Goal: Use online tool/utility: Utilize a website feature to perform a specific function

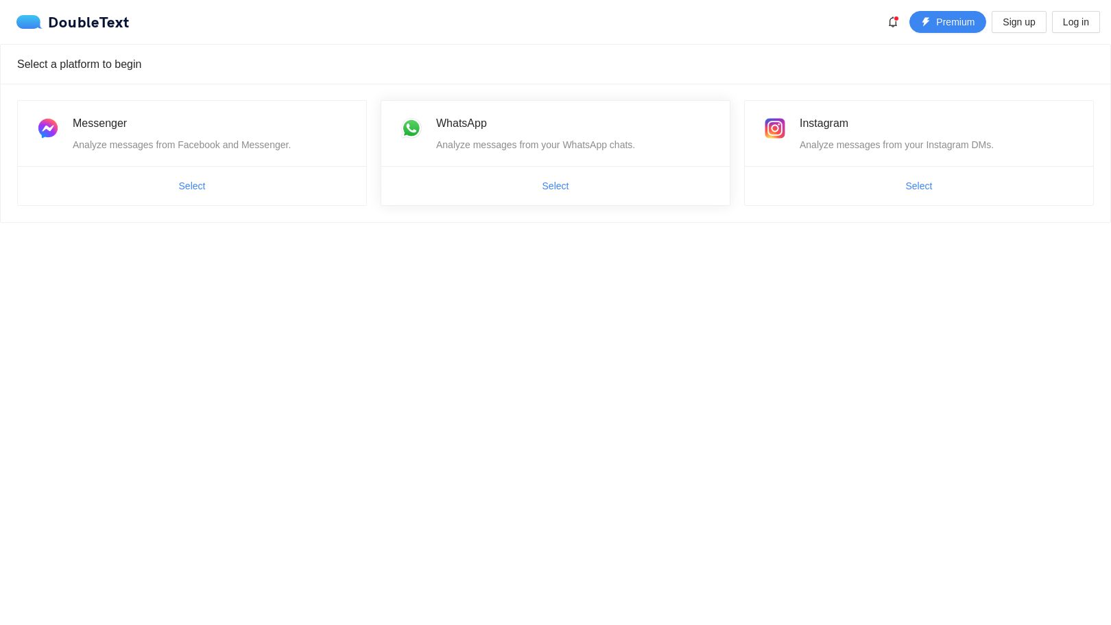
click at [466, 176] on span "Select" at bounding box center [555, 186] width 348 height 22
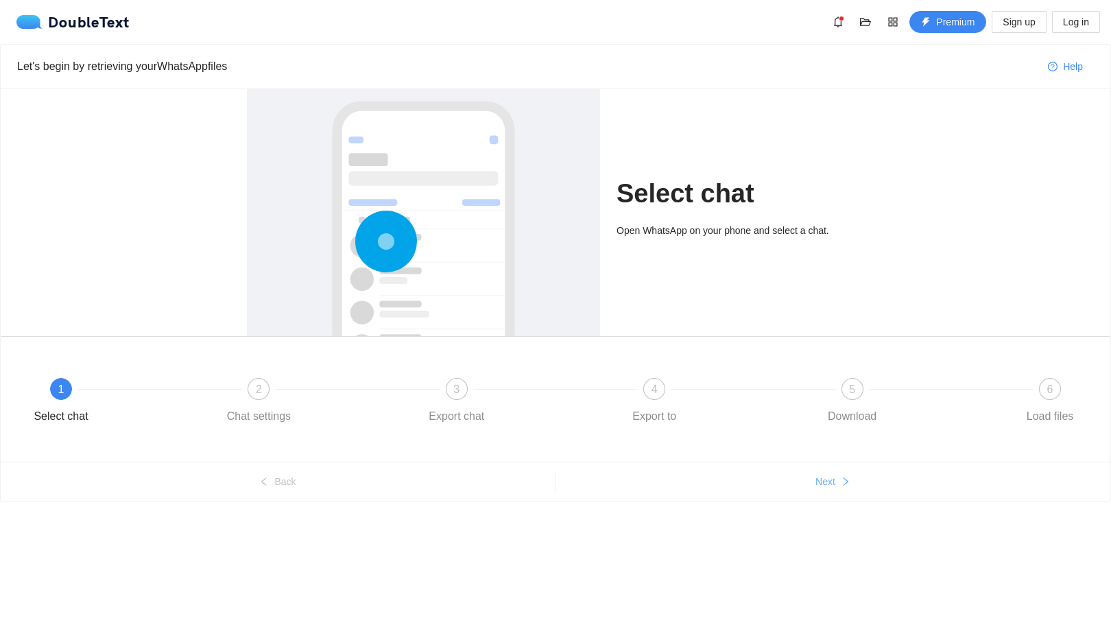
click at [833, 486] on span "Next" at bounding box center [826, 481] width 20 height 15
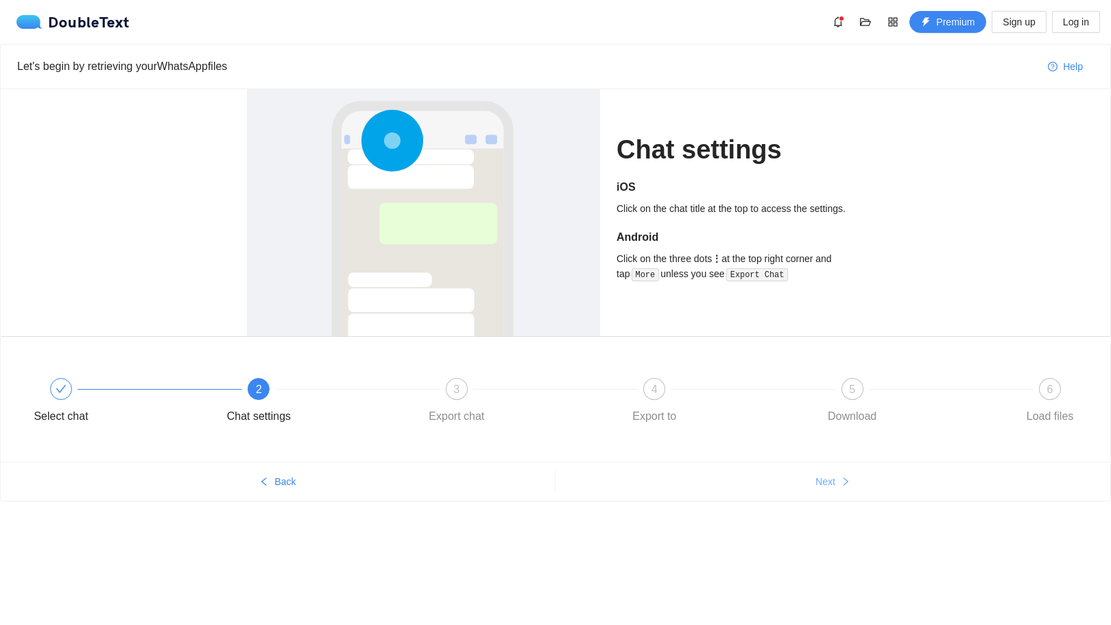
click at [833, 486] on span "Next" at bounding box center [826, 481] width 20 height 15
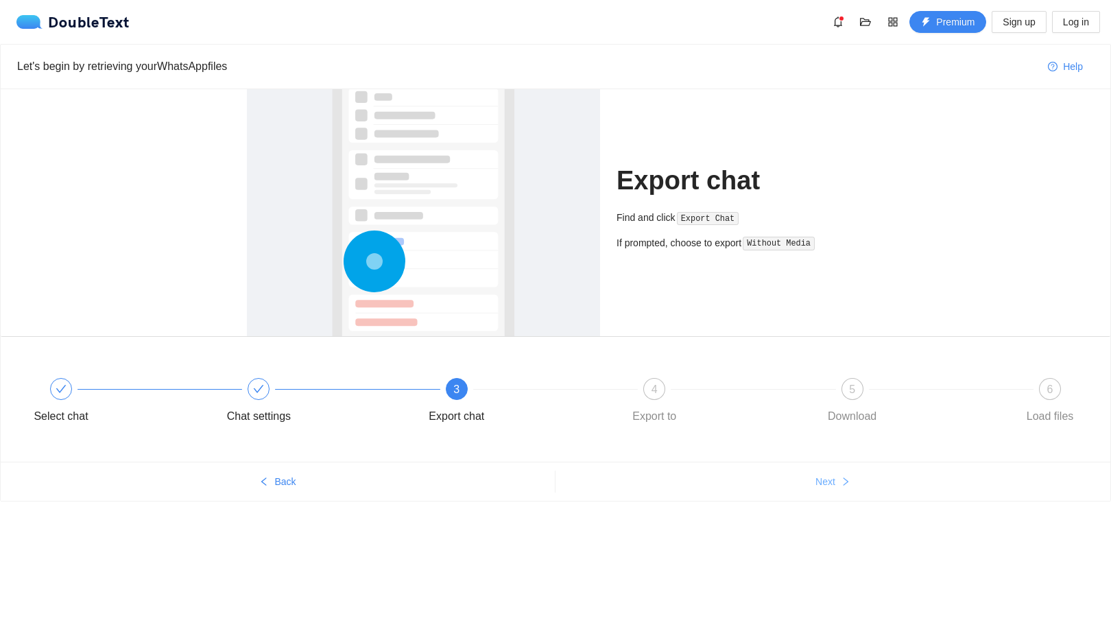
click at [833, 486] on span "Next" at bounding box center [826, 481] width 20 height 15
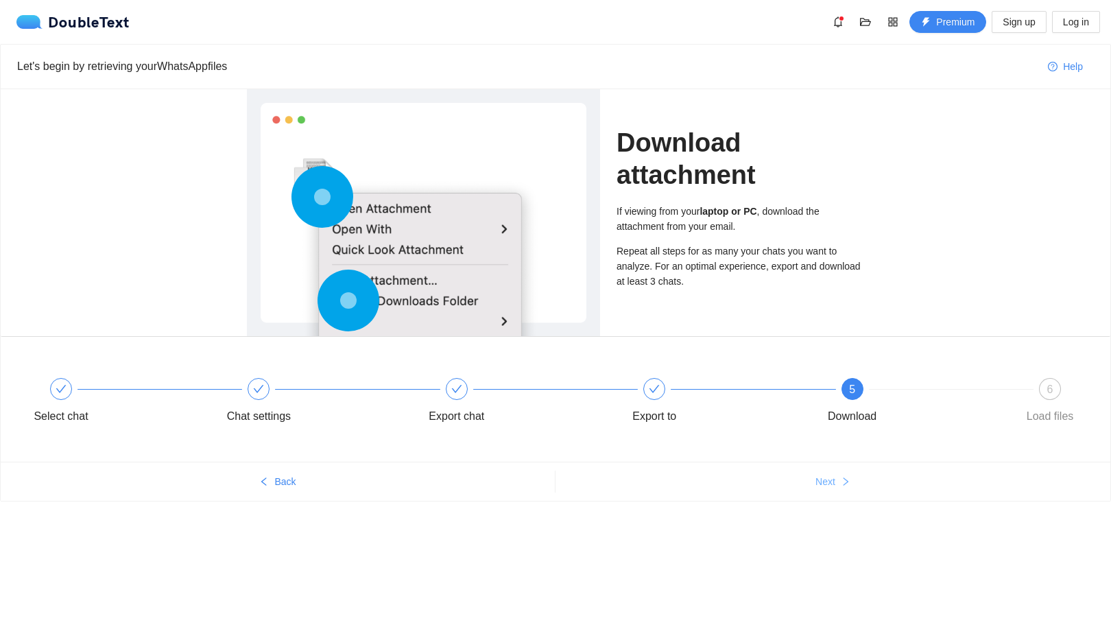
click at [813, 477] on button "Next" at bounding box center [833, 482] width 555 height 22
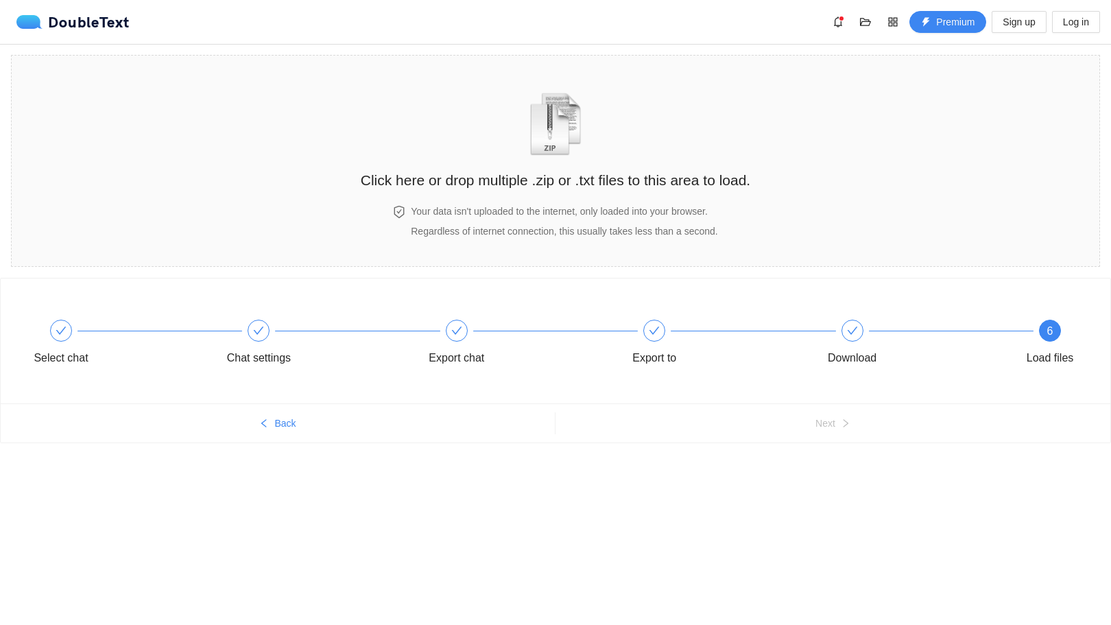
click at [667, 281] on div "Select chat Chat settings Export chat Export to Download 6 Load files" at bounding box center [556, 340] width 1110 height 125
click at [553, 217] on h4 "Your data isn't uploaded to the internet, only loaded into your browser." at bounding box center [564, 211] width 307 height 15
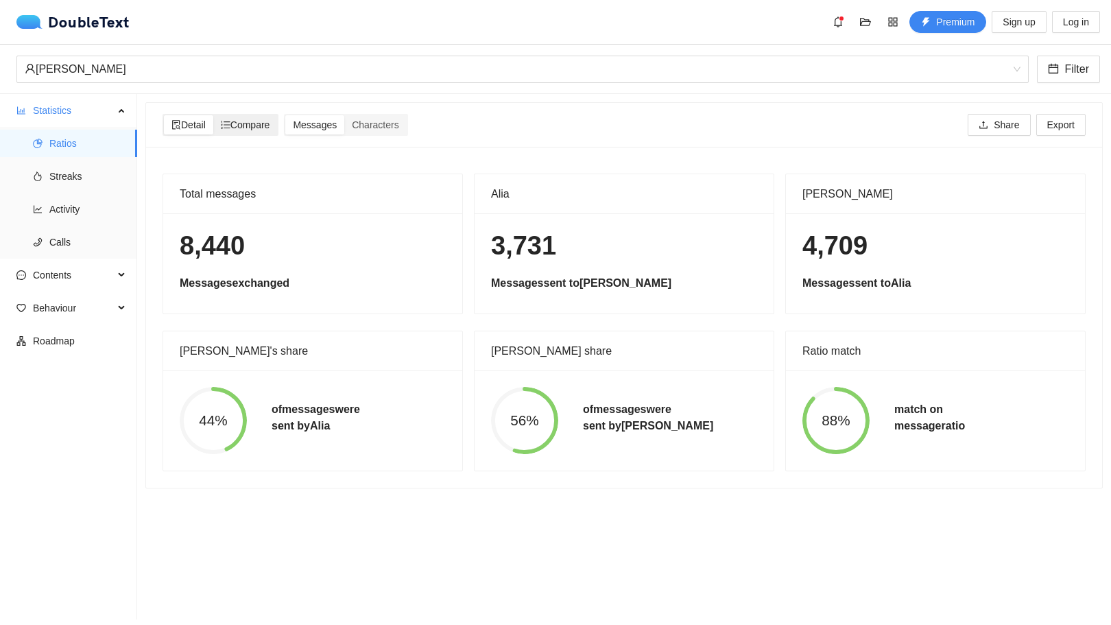
click at [259, 128] on span "Compare" at bounding box center [245, 124] width 49 height 11
click at [213, 115] on input "Compare" at bounding box center [213, 115] width 0 height 0
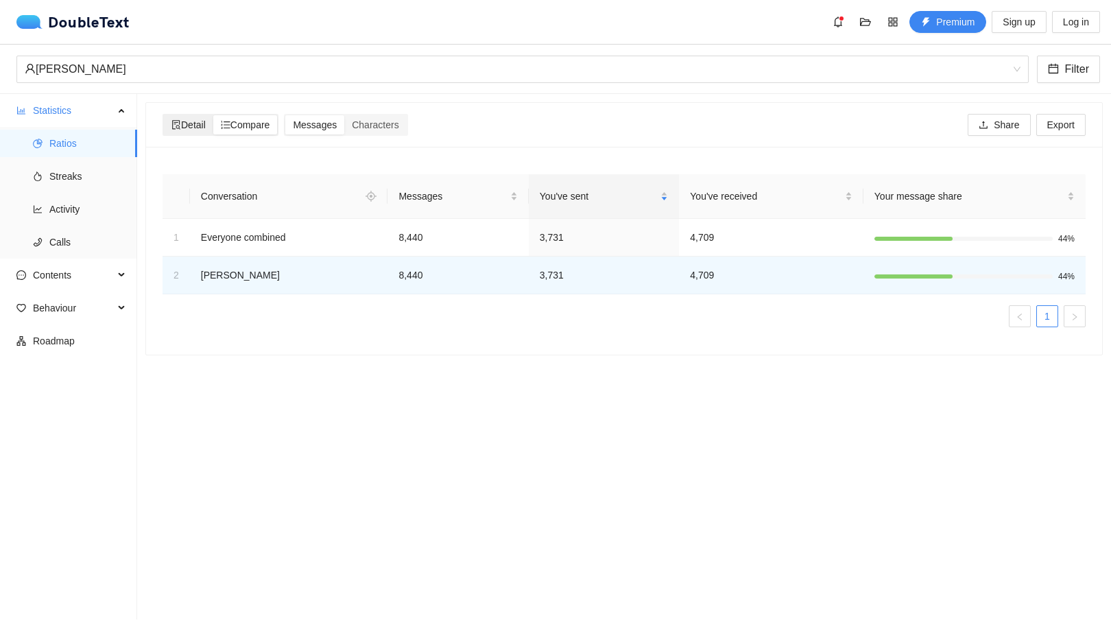
click at [194, 126] on span "Detail" at bounding box center [188, 124] width 34 height 11
click at [164, 115] on input "Detail" at bounding box center [164, 115] width 0 height 0
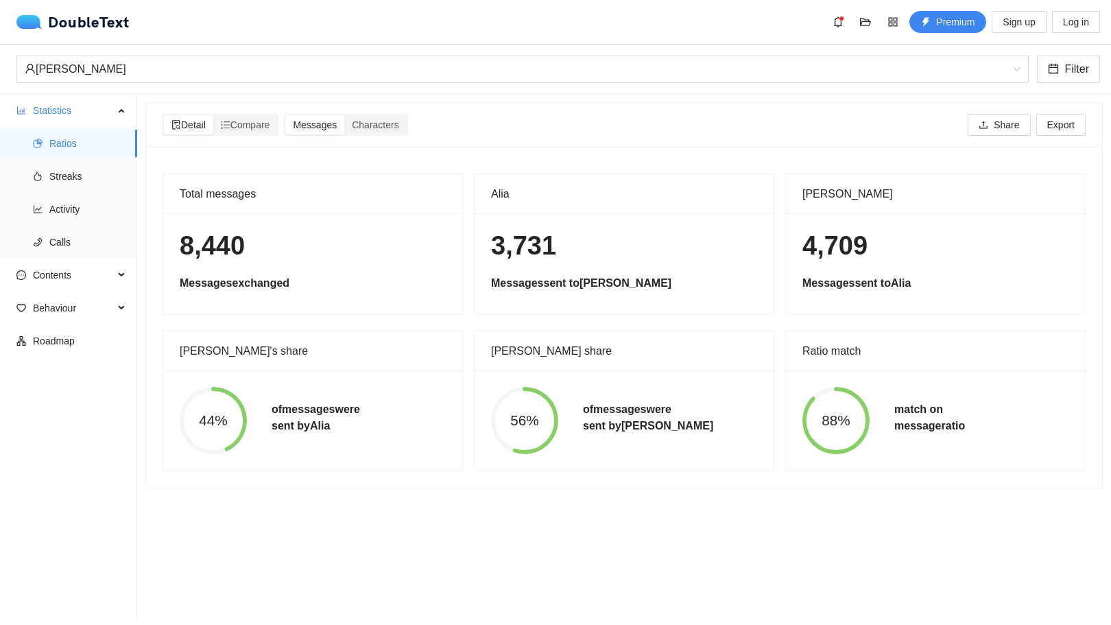
click at [241, 136] on div "Detail Compare Messages Characters Share Export" at bounding box center [624, 125] width 923 height 44
click at [224, 130] on icon "ordered-list" at bounding box center [226, 125] width 10 height 10
click at [213, 115] on input "Compare" at bounding box center [213, 115] width 0 height 0
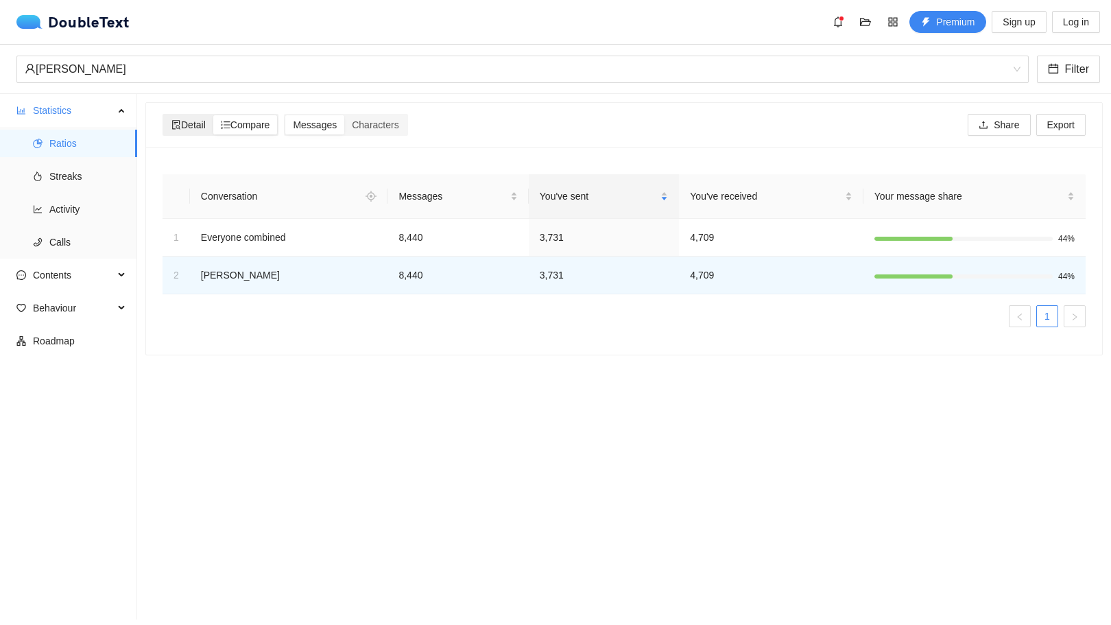
click at [198, 130] on span "Detail" at bounding box center [188, 124] width 34 height 11
click at [164, 115] on input "Detail" at bounding box center [164, 115] width 0 height 0
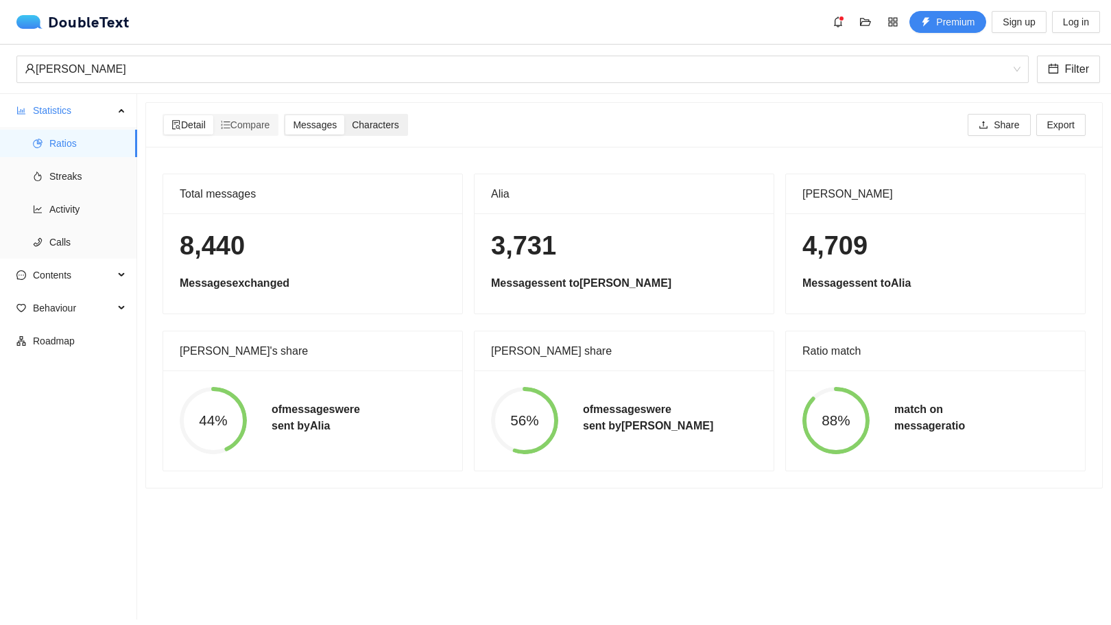
click at [371, 121] on span "Characters" at bounding box center [375, 124] width 47 height 11
click at [344, 115] on input "Characters" at bounding box center [344, 115] width 0 height 0
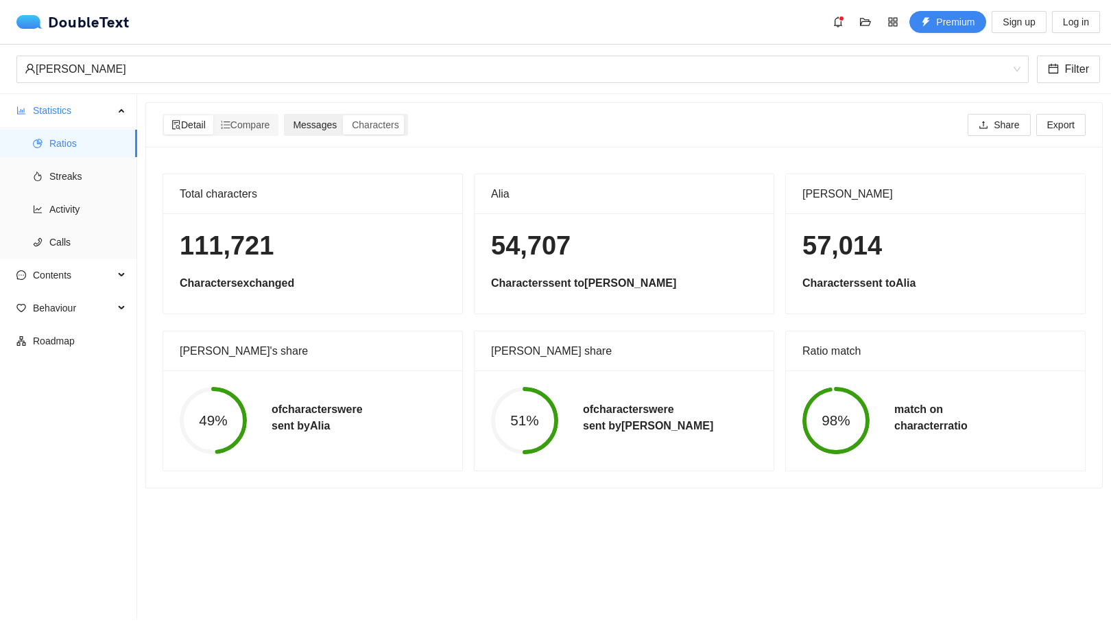
click at [311, 123] on span "Messages" at bounding box center [315, 124] width 44 height 11
click at [285, 115] on input "Messages" at bounding box center [285, 115] width 0 height 0
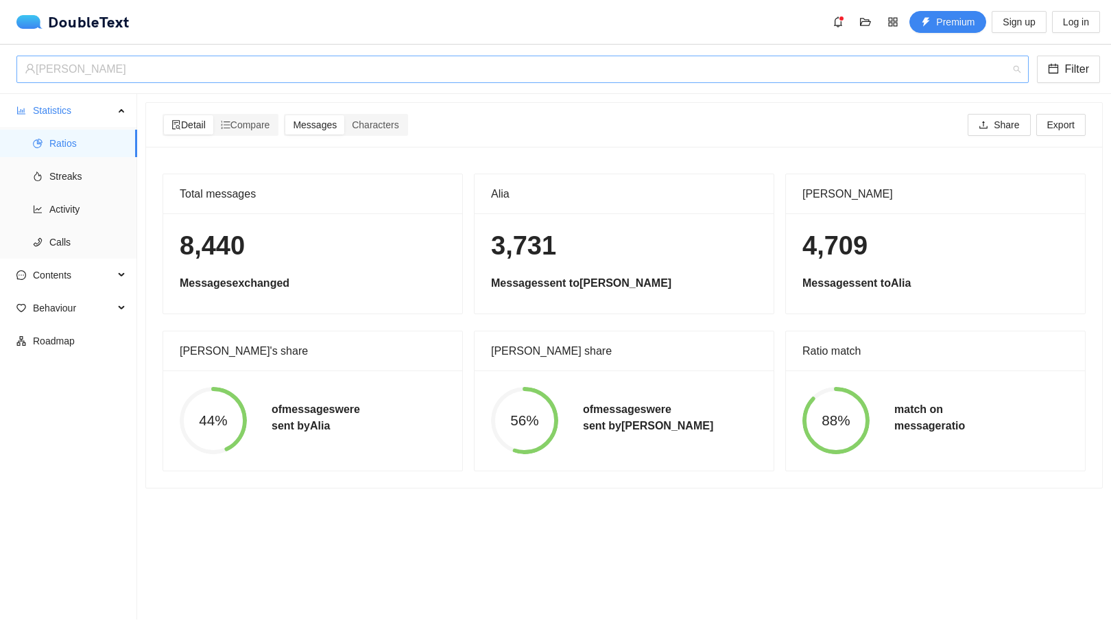
click at [381, 69] on div "[PERSON_NAME]" at bounding box center [517, 69] width 984 height 26
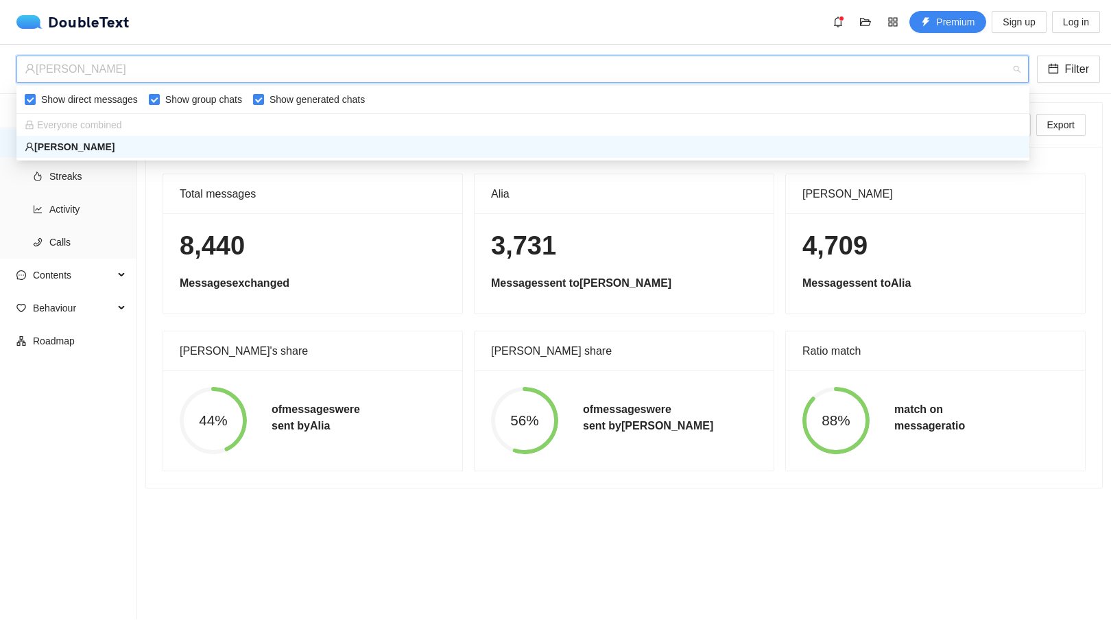
click at [382, 241] on h1 "8,440" at bounding box center [313, 246] width 266 height 32
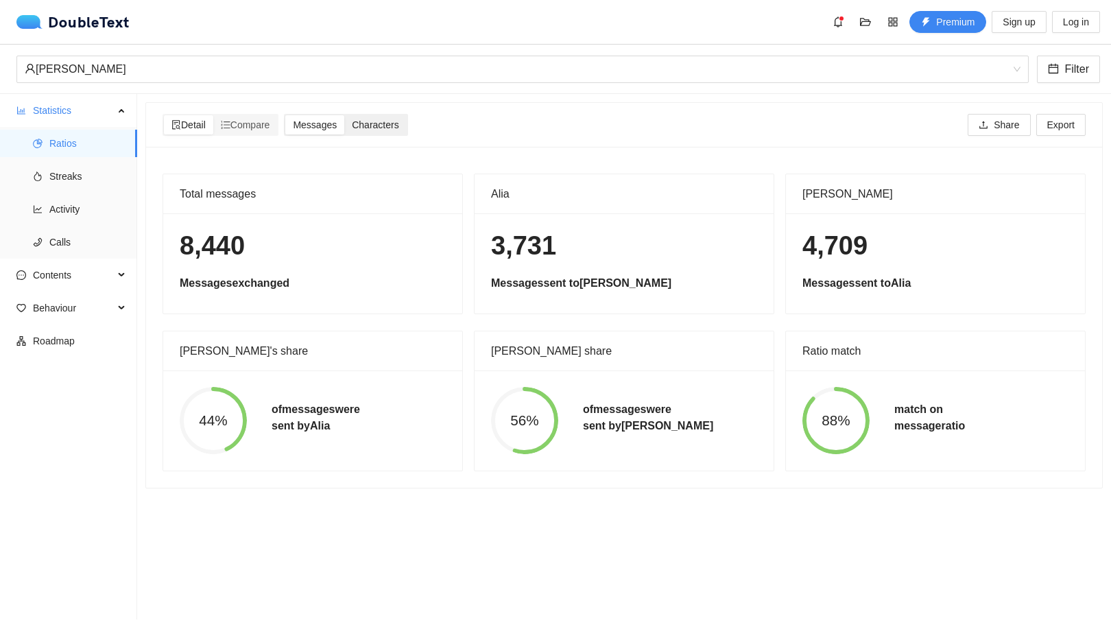
click at [378, 130] on span "Characters" at bounding box center [375, 124] width 47 height 11
click at [344, 115] on input "Characters" at bounding box center [344, 115] width 0 height 0
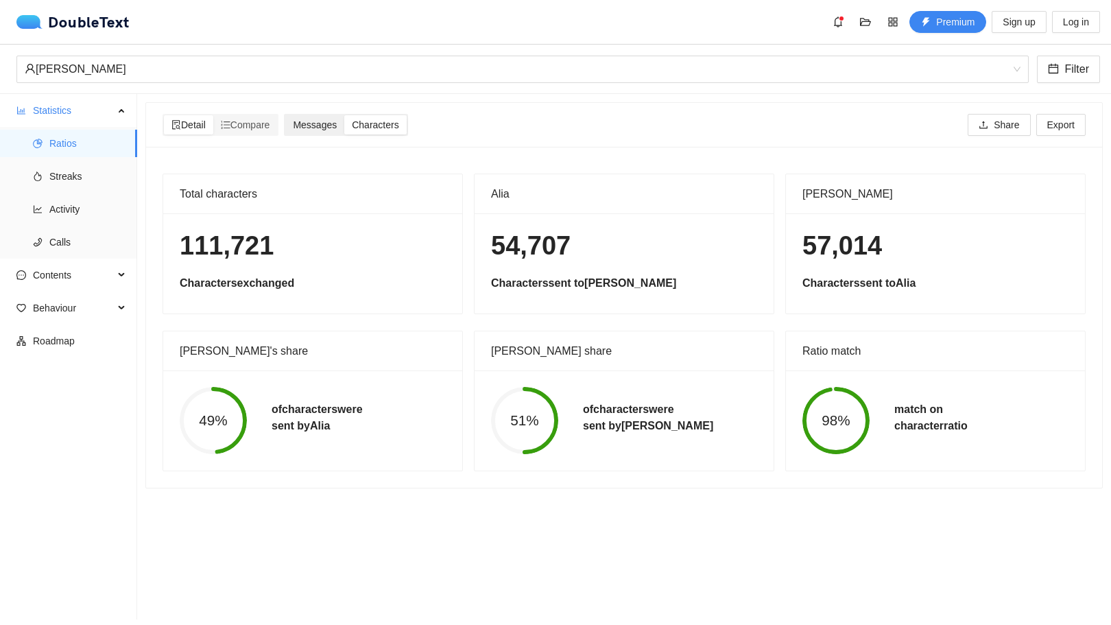
click at [337, 126] on span "Messages" at bounding box center [315, 124] width 44 height 11
click at [285, 115] on input "Messages" at bounding box center [285, 115] width 0 height 0
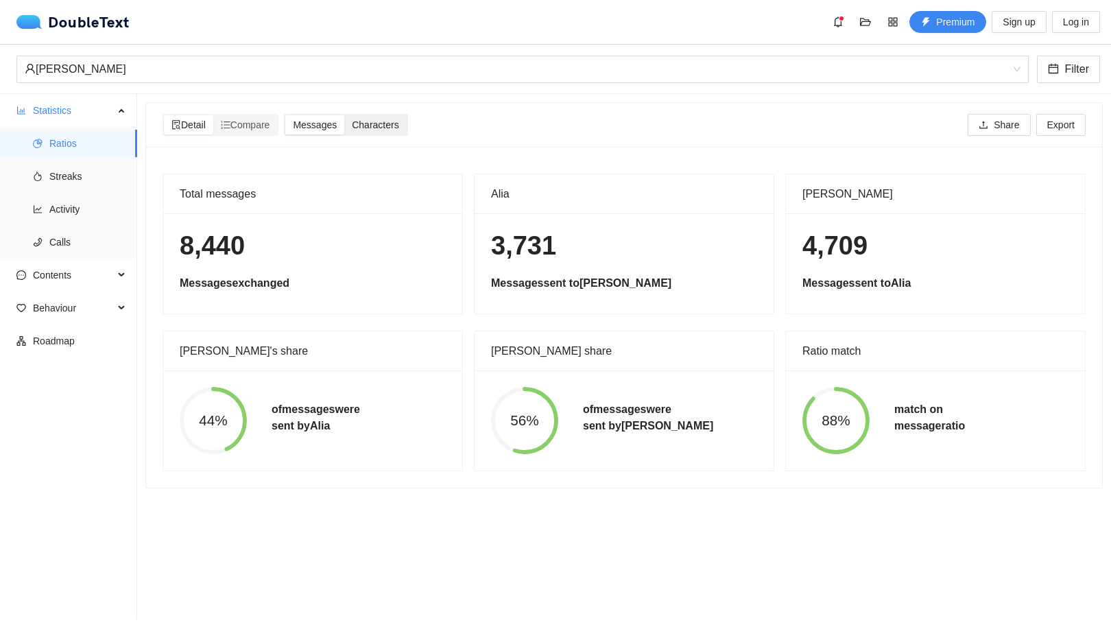
click at [372, 128] on span "Characters" at bounding box center [375, 124] width 47 height 11
click at [344, 115] on input "Characters" at bounding box center [344, 115] width 0 height 0
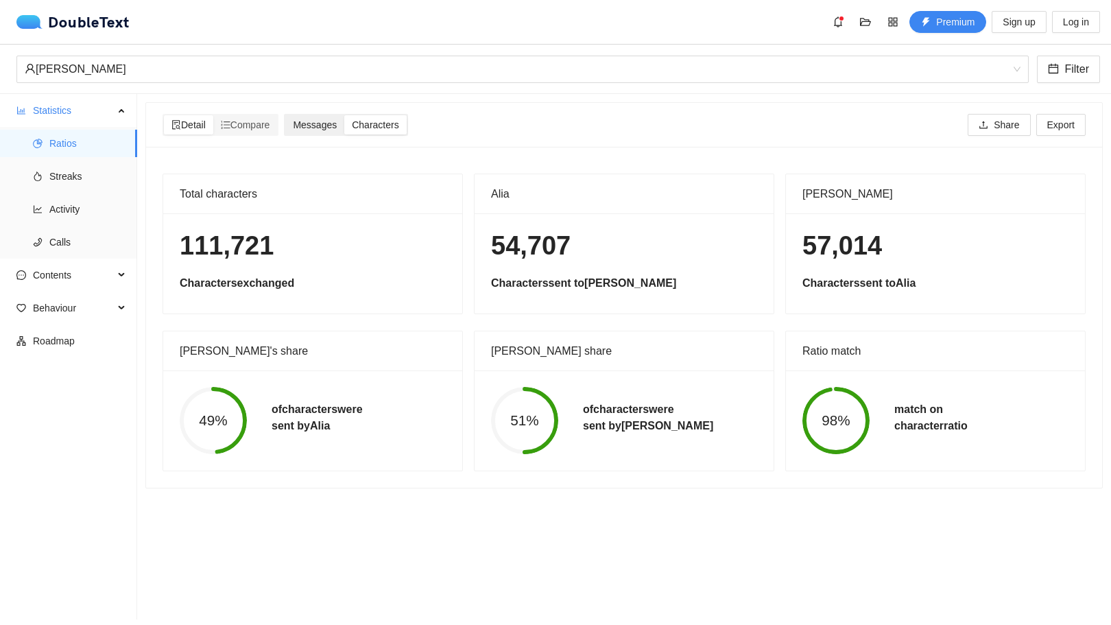
click at [331, 126] on span "Messages" at bounding box center [315, 124] width 44 height 11
click at [285, 115] on input "Messages" at bounding box center [285, 115] width 0 height 0
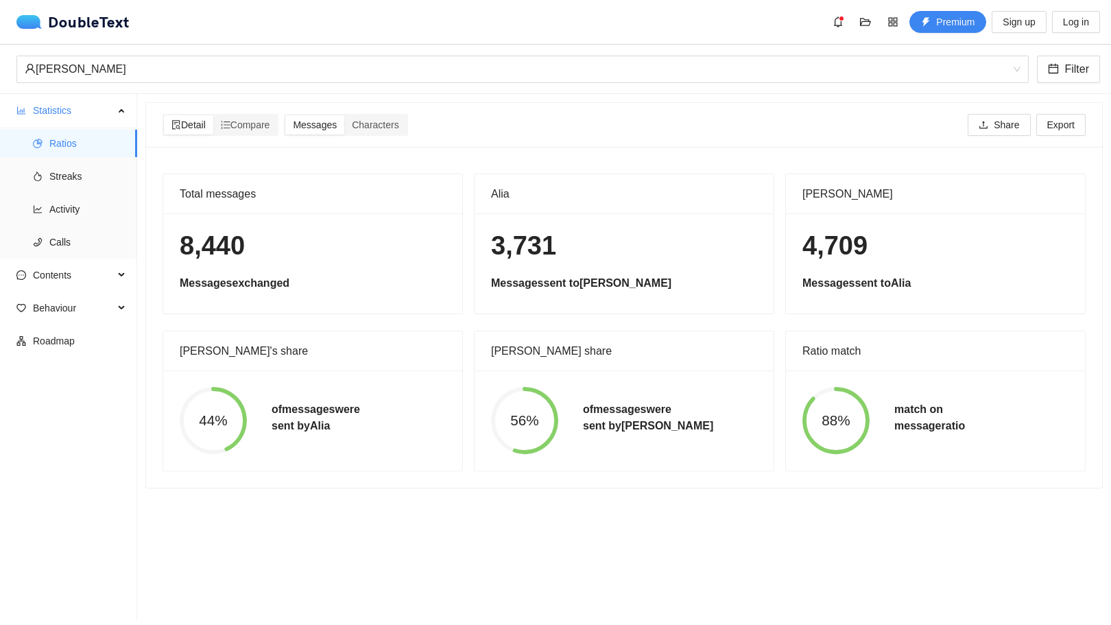
click at [608, 291] on h5 "Messages sent to [PERSON_NAME]" at bounding box center [624, 283] width 266 height 16
click at [375, 135] on div "Messages Characters" at bounding box center [345, 125] width 123 height 22
click at [373, 131] on div "Characters" at bounding box center [375, 124] width 62 height 19
click at [344, 115] on input "Characters" at bounding box center [344, 115] width 0 height 0
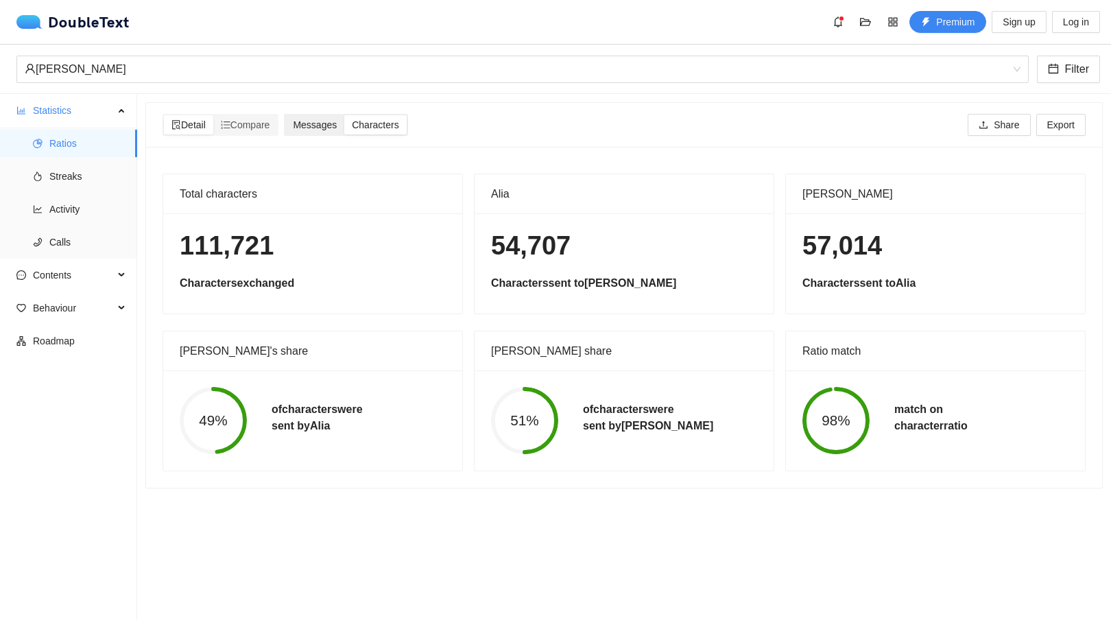
click at [337, 129] on span "Messages" at bounding box center [315, 124] width 44 height 11
click at [285, 115] on input "Messages" at bounding box center [285, 115] width 0 height 0
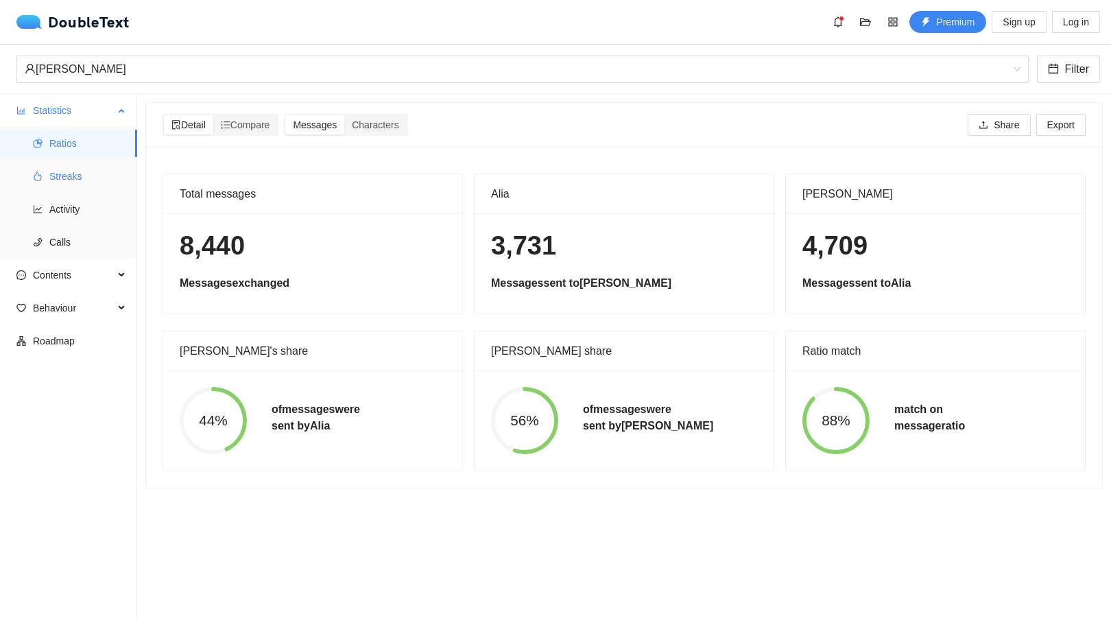
click at [89, 178] on span "Streaks" at bounding box center [87, 176] width 77 height 27
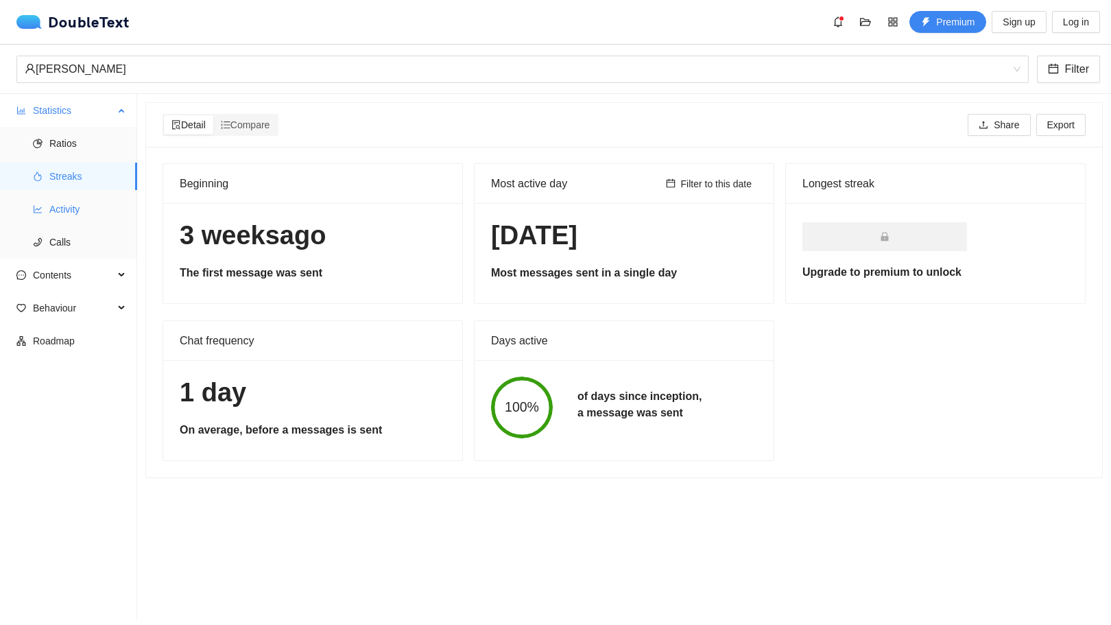
click at [89, 210] on span "Activity" at bounding box center [87, 208] width 77 height 27
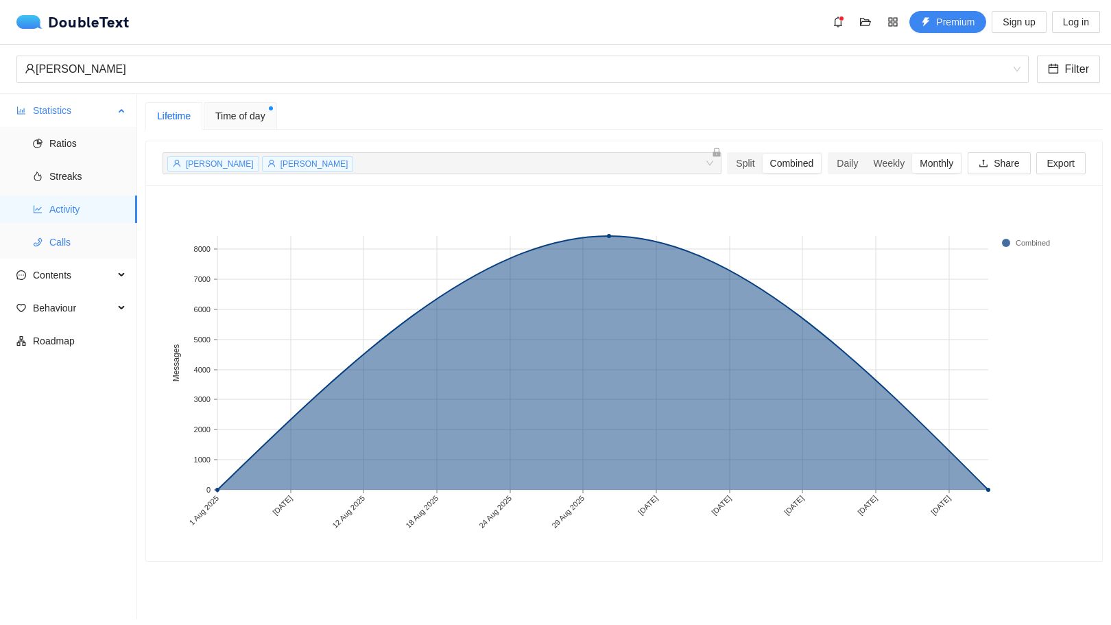
click at [100, 231] on span "Calls" at bounding box center [87, 241] width 77 height 27
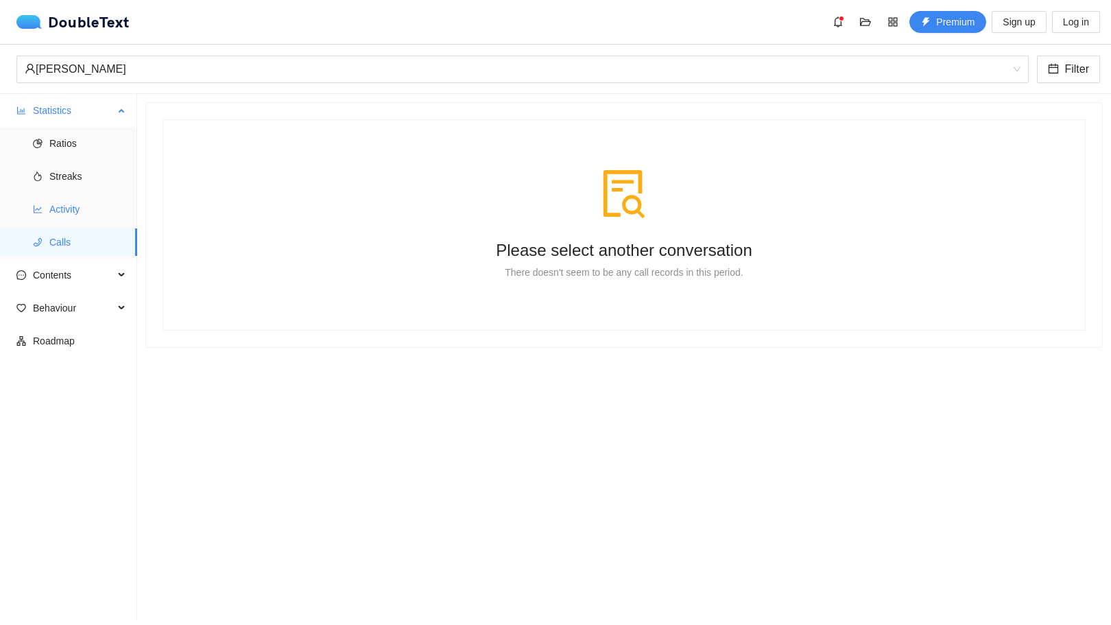
click at [133, 204] on li "Activity" at bounding box center [68, 208] width 137 height 27
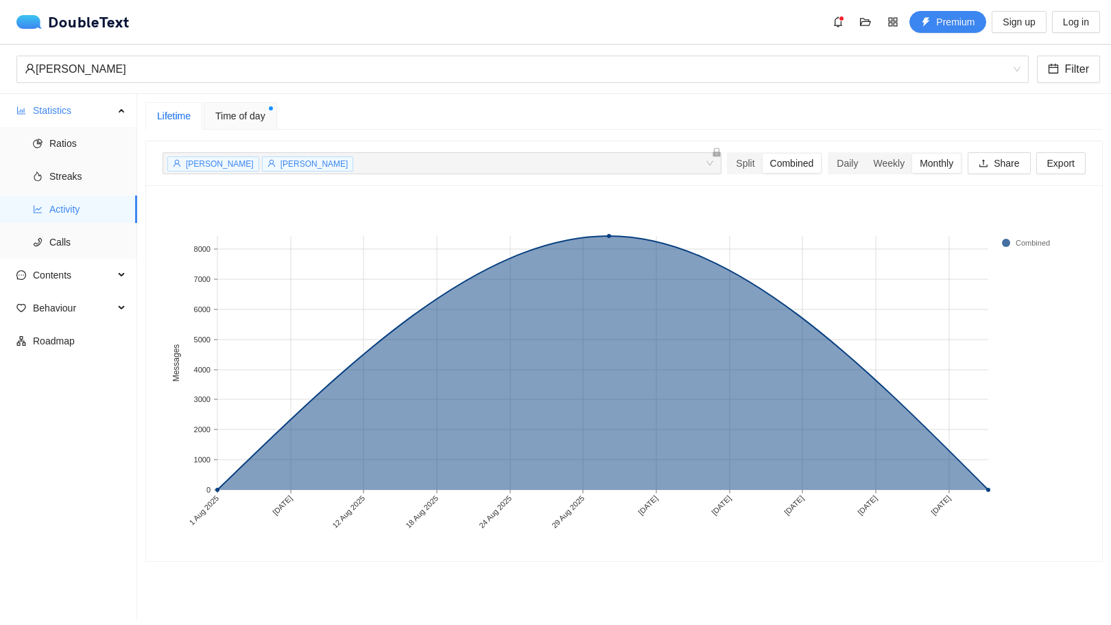
click at [358, 157] on div "[PERSON_NAME] [PERSON_NAME] + 0 ..." at bounding box center [435, 163] width 538 height 16
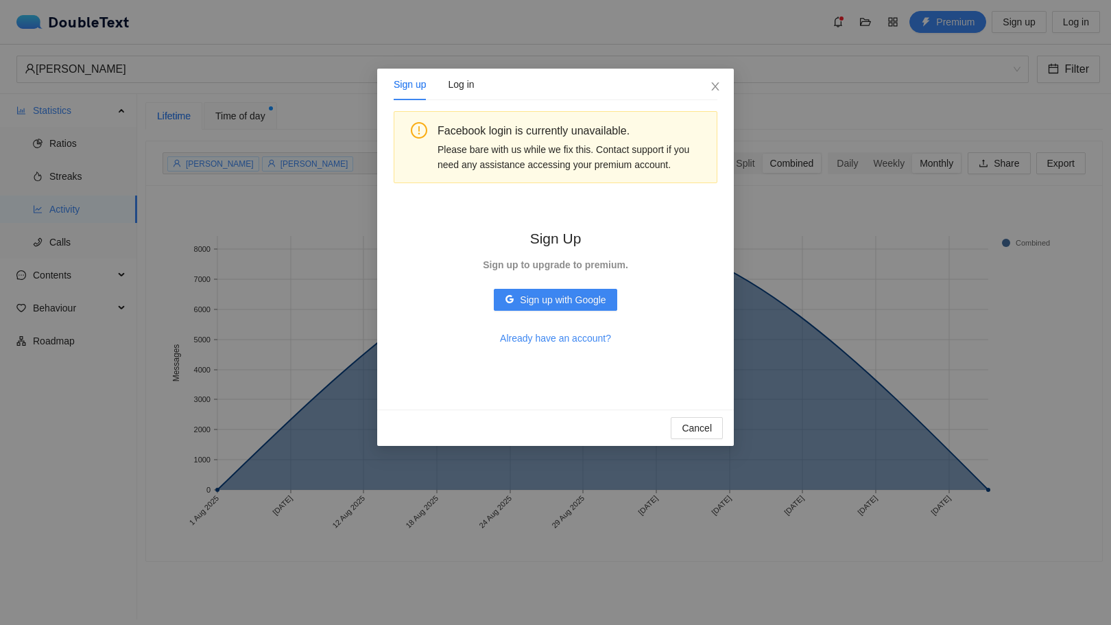
click at [187, 259] on div "Sign up Log in Facebook login is currently unavailable. Please bare with us whi…" at bounding box center [555, 312] width 1111 height 625
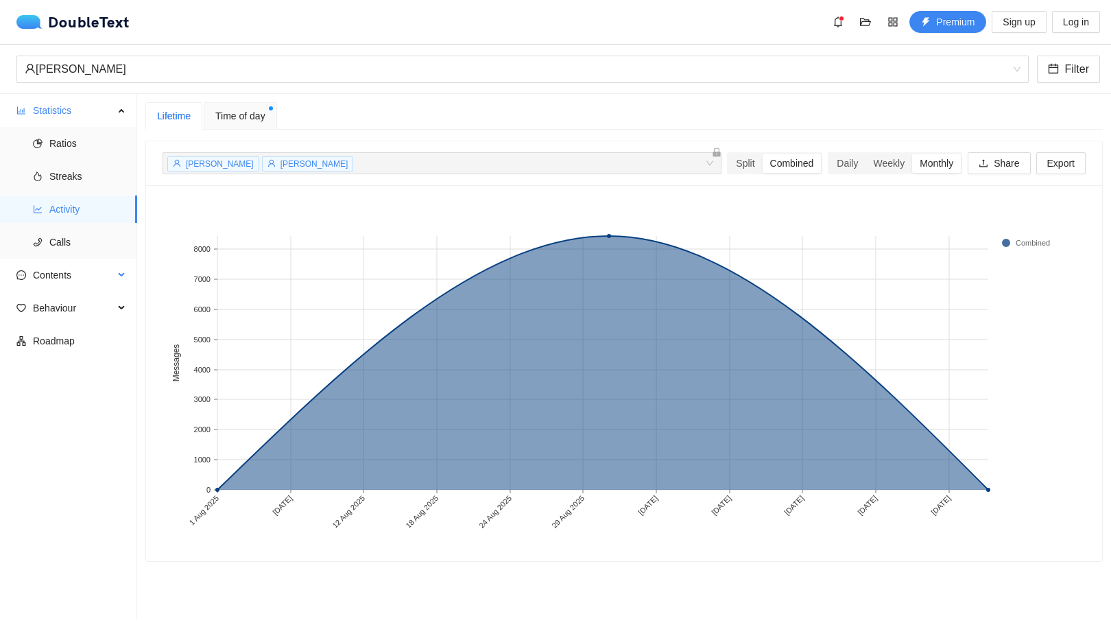
click at [93, 291] on li "Contents" at bounding box center [68, 276] width 136 height 30
click at [104, 298] on span "Behaviour" at bounding box center [73, 307] width 81 height 27
click at [94, 343] on span "Engagement" at bounding box center [87, 340] width 77 height 27
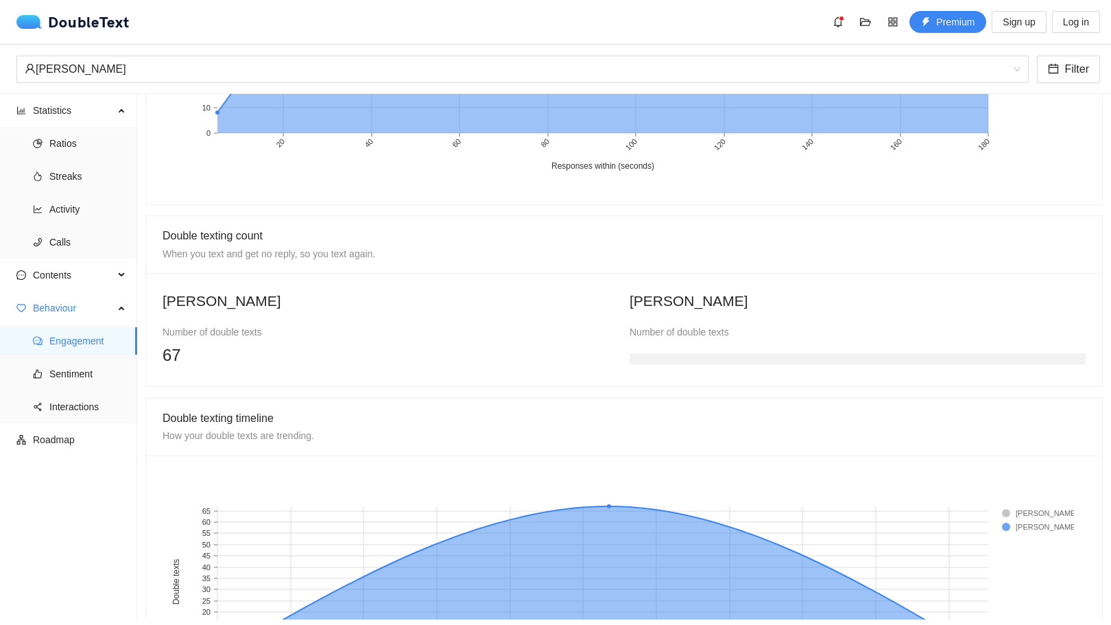
scroll to position [1010, 0]
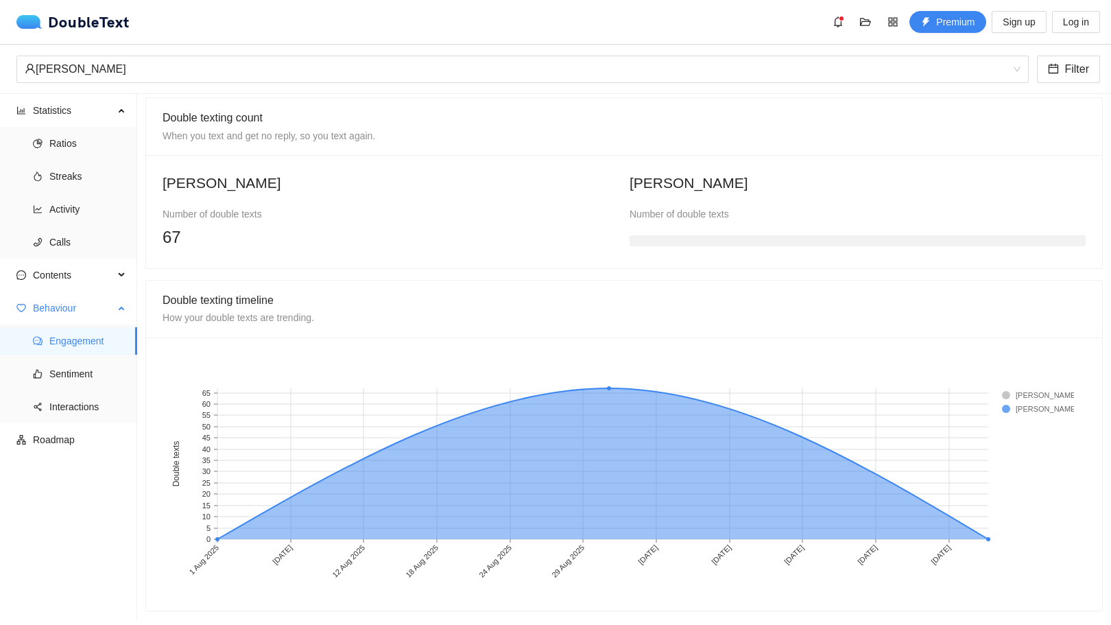
click at [81, 392] on ul "Engagement Sentiment Interactions" at bounding box center [68, 373] width 136 height 99
click at [78, 405] on span "Interactions" at bounding box center [87, 406] width 77 height 27
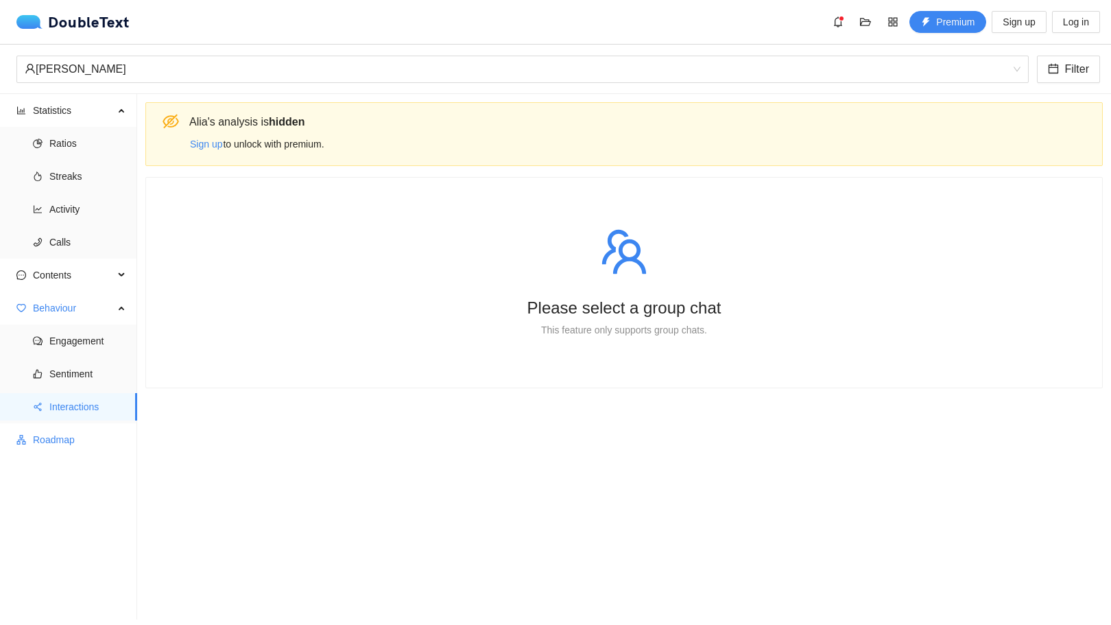
click at [47, 432] on span "Roadmap" at bounding box center [79, 439] width 93 height 27
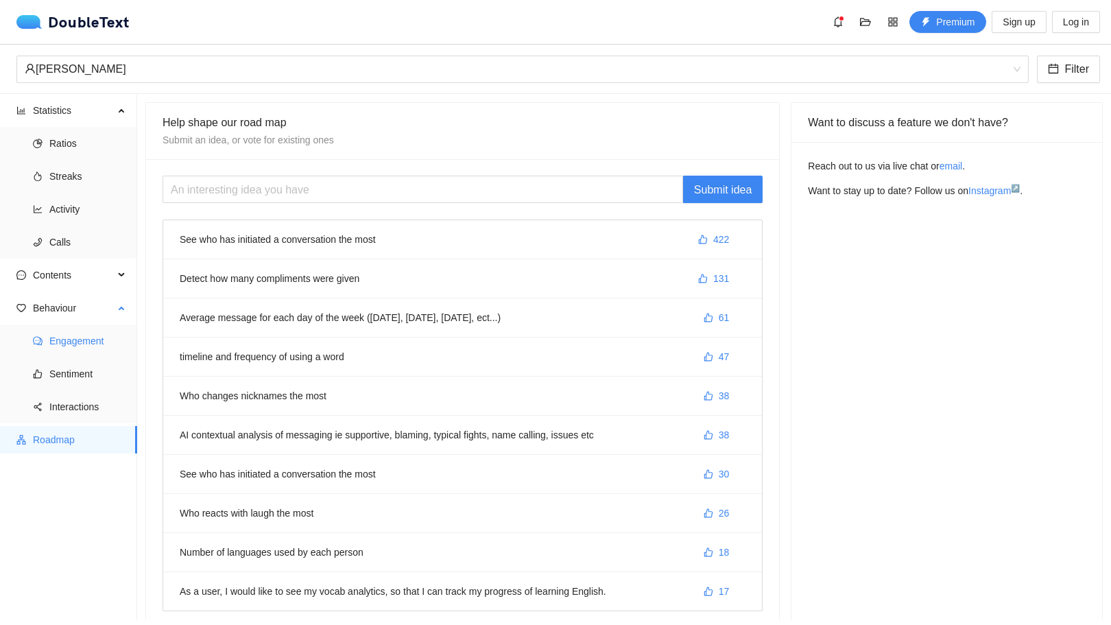
click at [89, 344] on span "Engagement" at bounding box center [87, 340] width 77 height 27
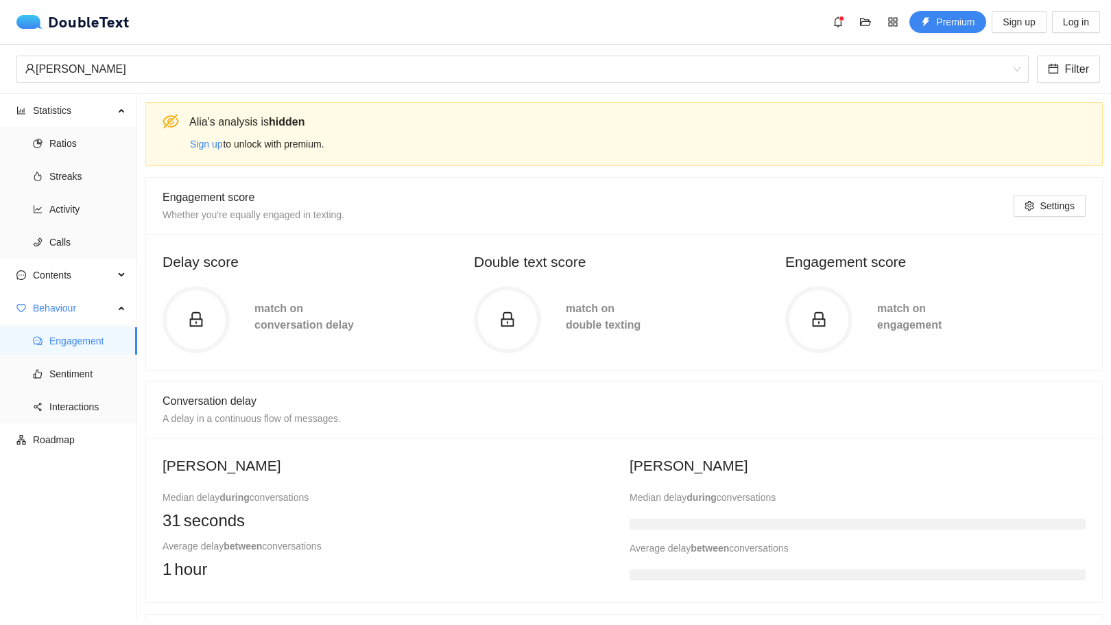
click at [484, 322] on span at bounding box center [507, 319] width 67 height 17
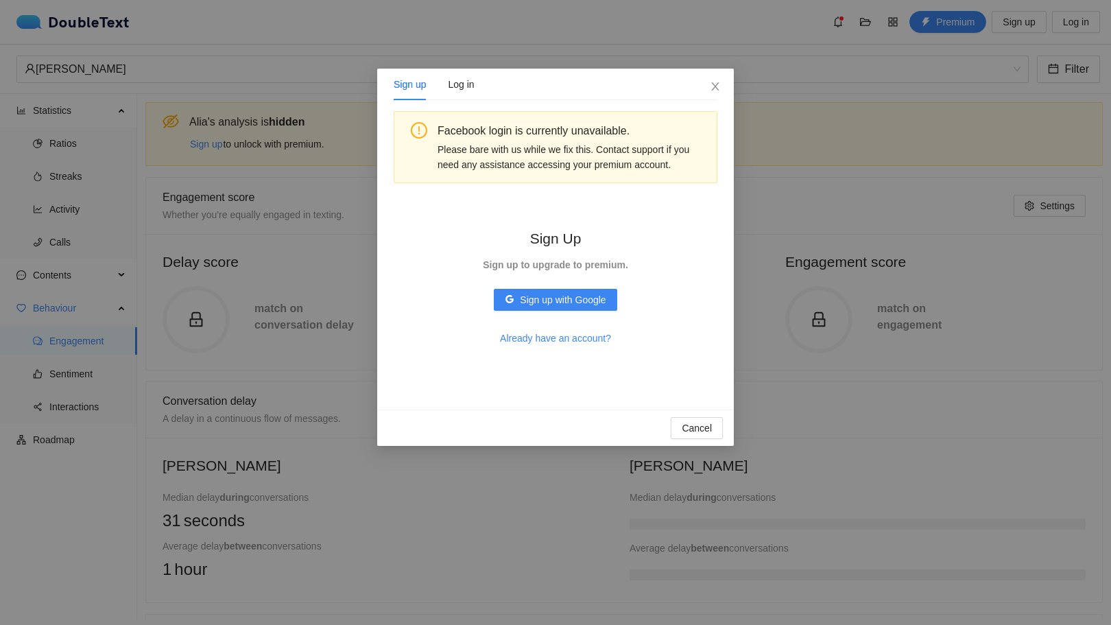
click at [333, 311] on div "Sign up Log in Facebook login is currently unavailable. Please bare with us whi…" at bounding box center [555, 312] width 1111 height 625
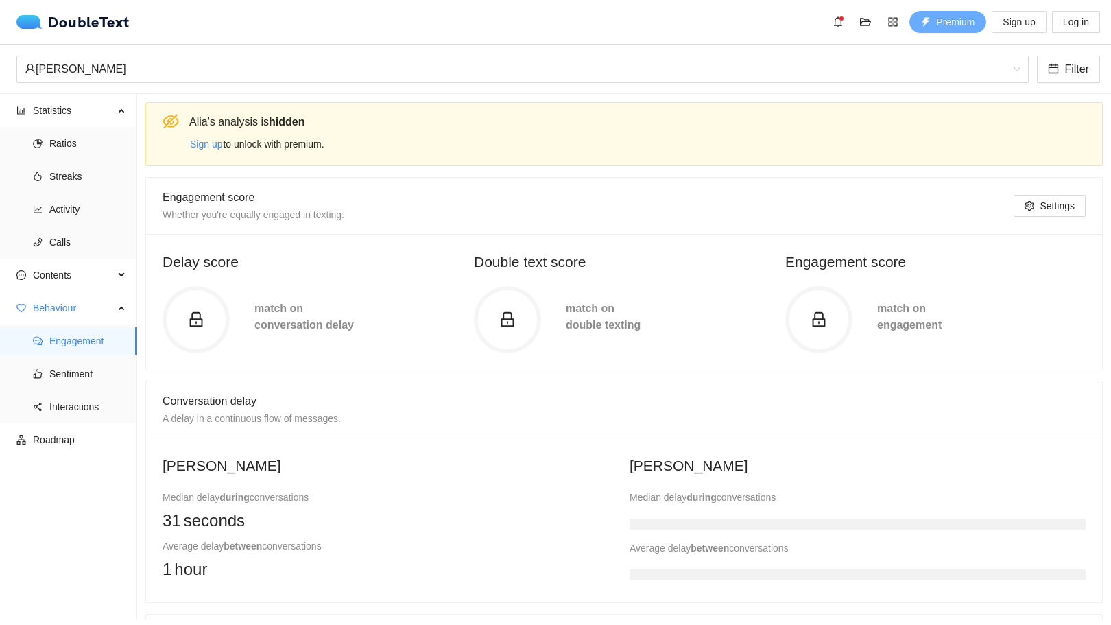
click at [951, 14] on button "Premium" at bounding box center [947, 22] width 77 height 22
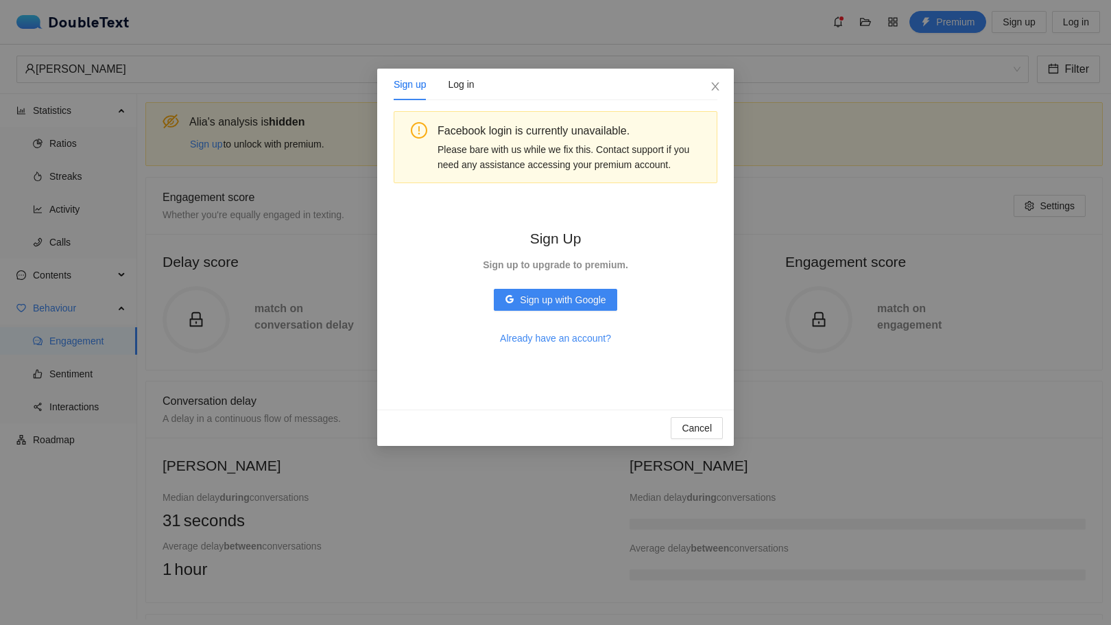
click at [230, 200] on div "Sign up Log in Facebook login is currently unavailable. Please bare with us whi…" at bounding box center [555, 312] width 1111 height 625
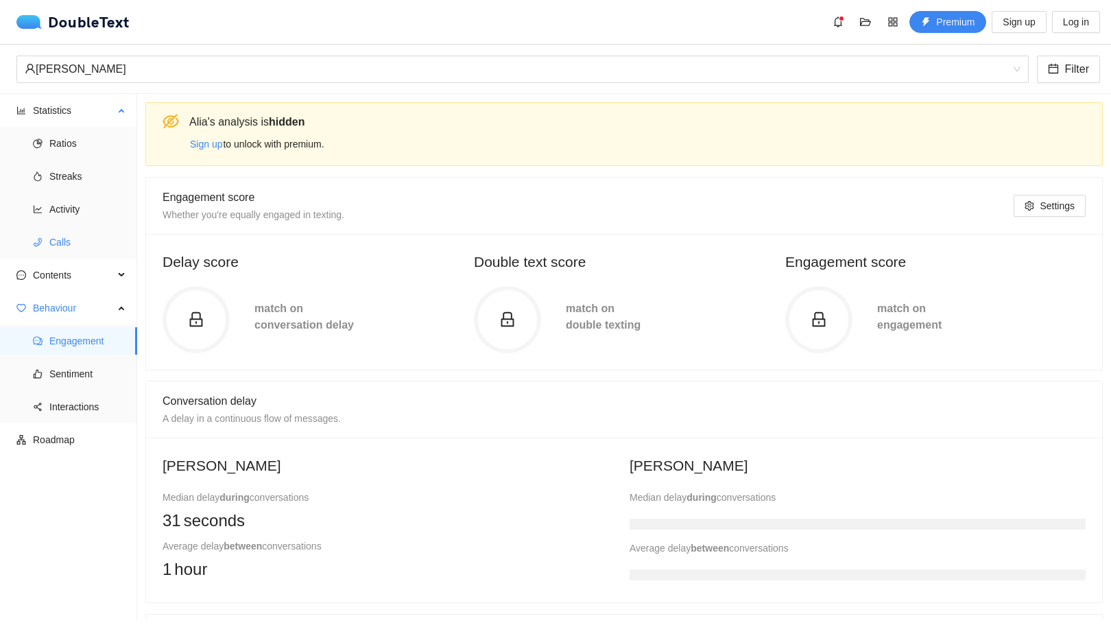
click at [67, 241] on span "Calls" at bounding box center [87, 241] width 77 height 27
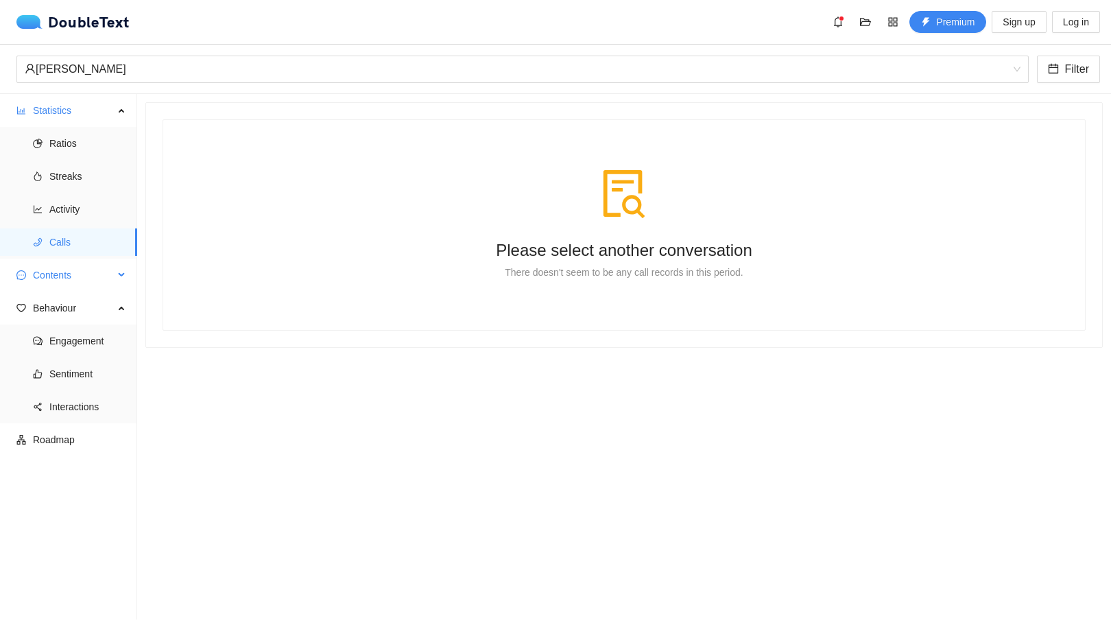
click at [70, 272] on span "Contents" at bounding box center [73, 274] width 81 height 27
click at [86, 317] on span "Word Cloud" at bounding box center [87, 307] width 77 height 27
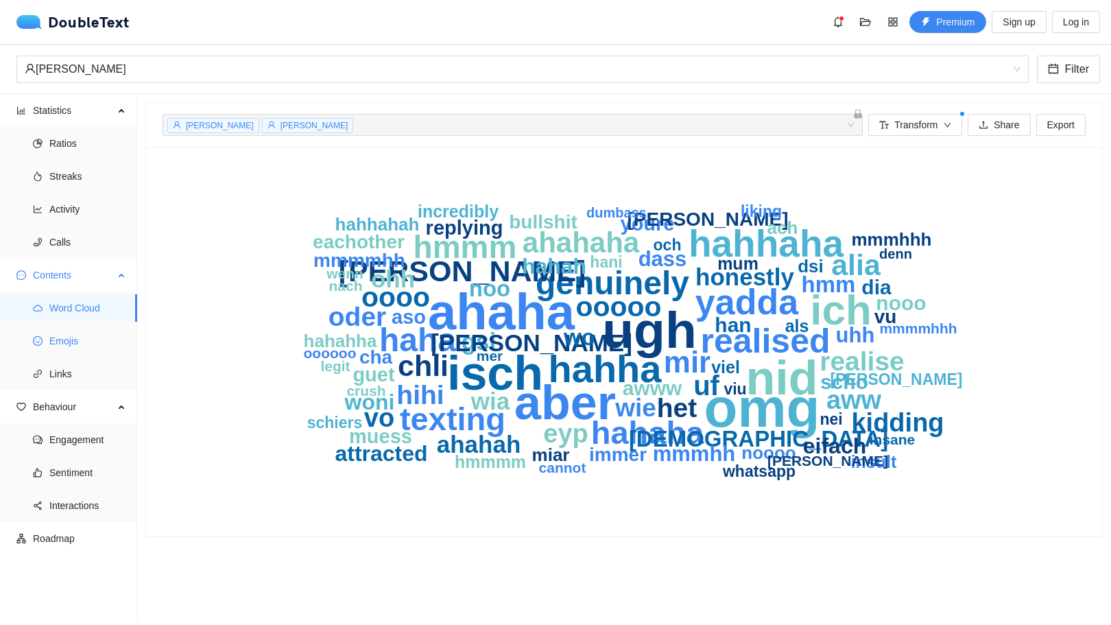
click at [115, 337] on span "Emojis" at bounding box center [87, 340] width 77 height 27
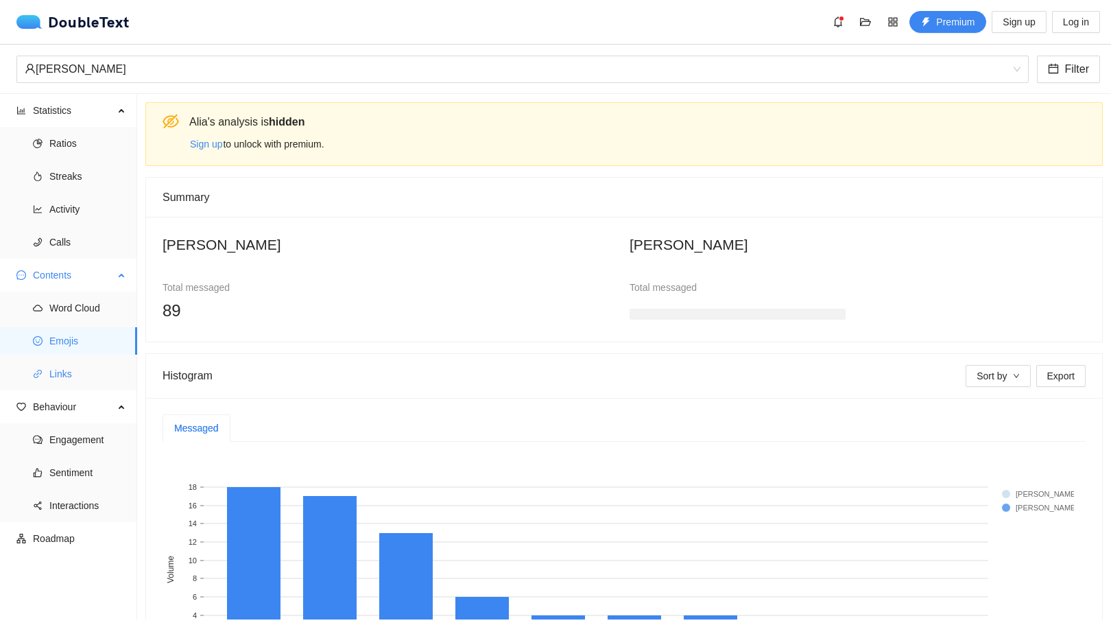
click at [83, 374] on span "Links" at bounding box center [87, 373] width 77 height 27
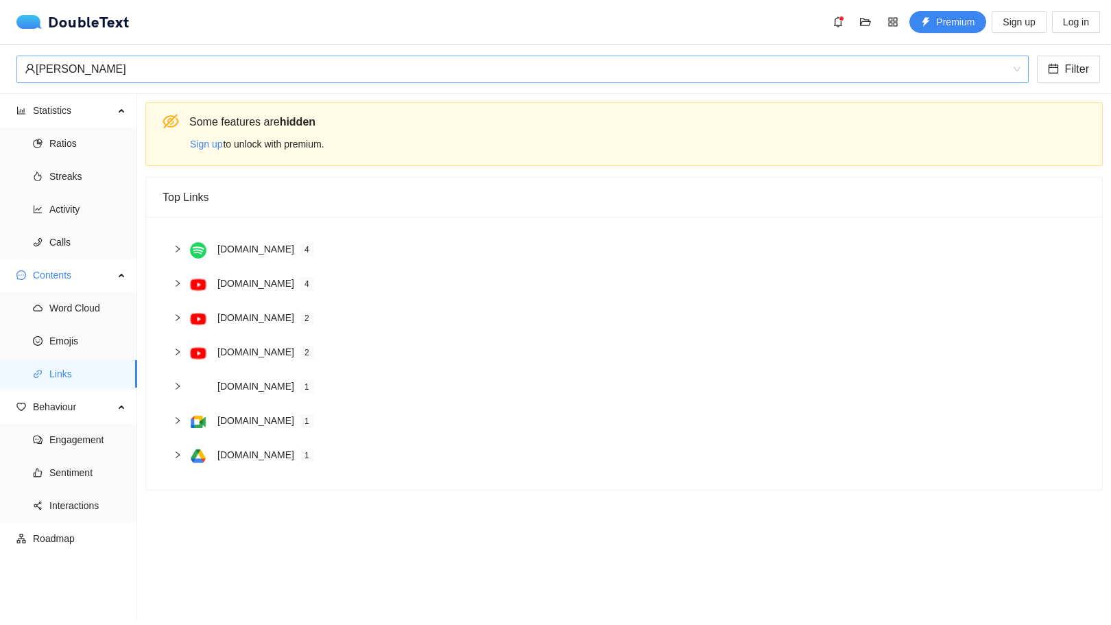
click at [150, 75] on div "[PERSON_NAME]" at bounding box center [517, 69] width 984 height 26
click at [393, 205] on div "Top Links" at bounding box center [624, 197] width 923 height 39
click at [98, 207] on span "Activity" at bounding box center [87, 208] width 77 height 27
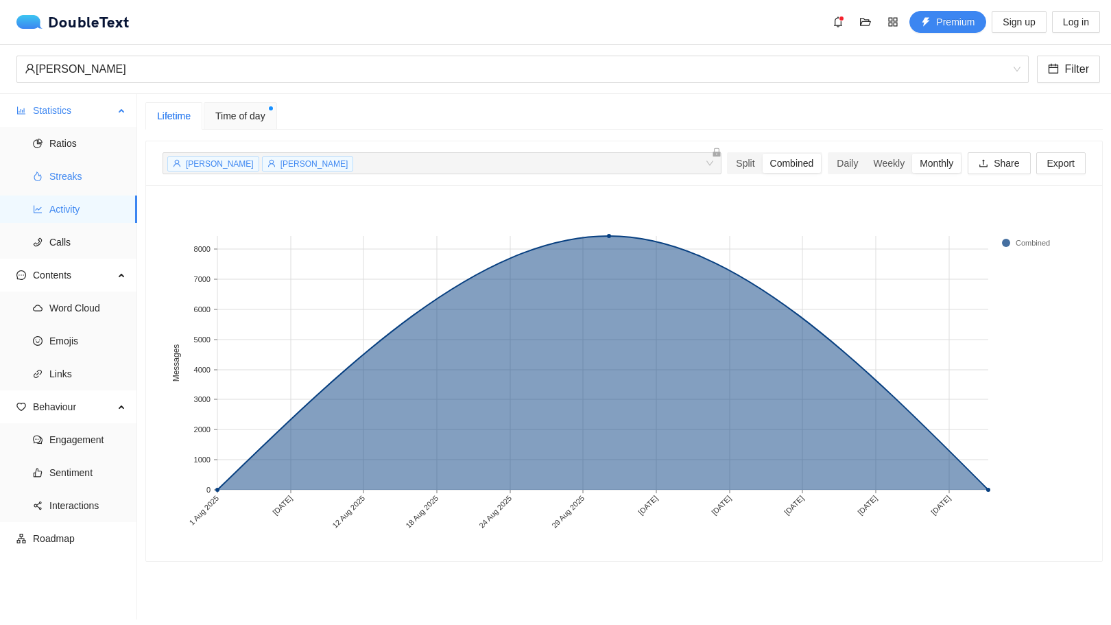
click at [95, 189] on span "Streaks" at bounding box center [87, 176] width 77 height 27
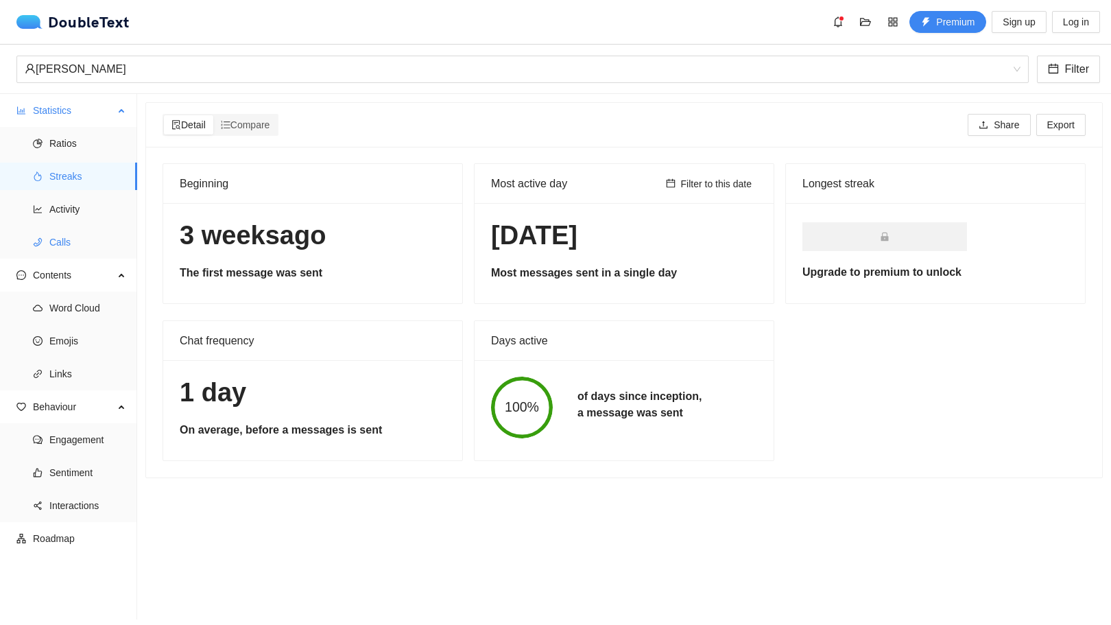
click at [92, 242] on span "Calls" at bounding box center [87, 241] width 77 height 27
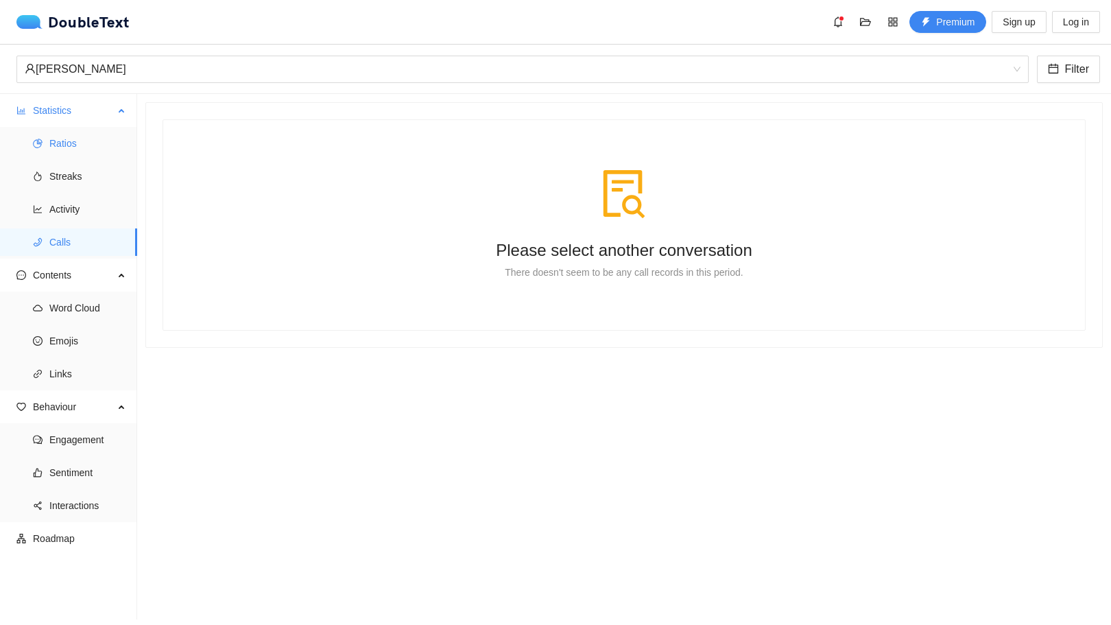
click at [105, 135] on span "Ratios" at bounding box center [87, 143] width 77 height 27
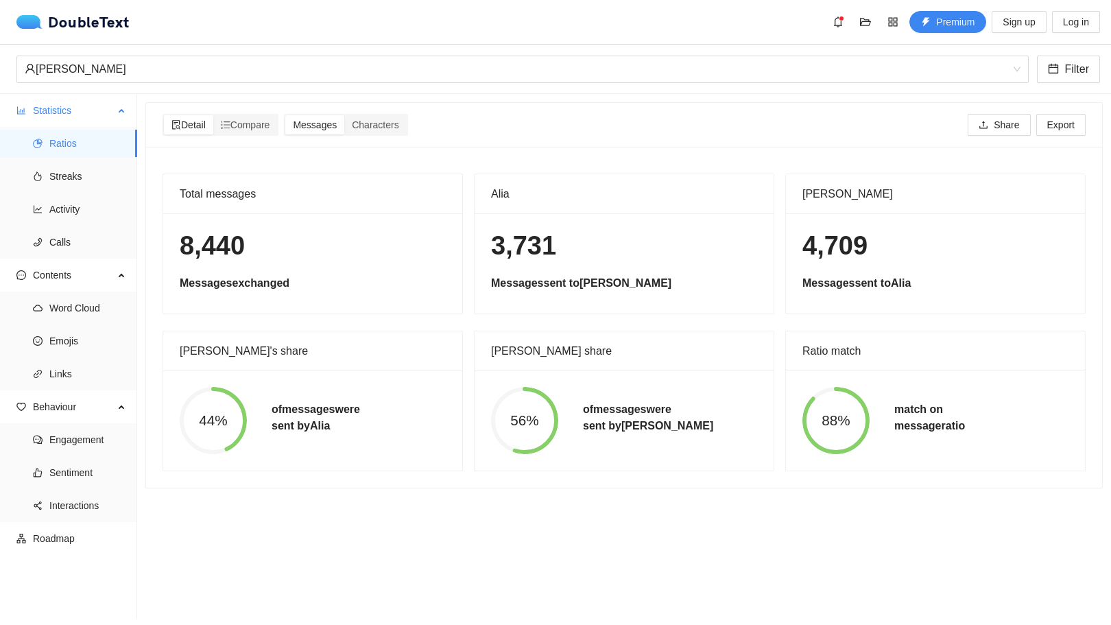
click at [69, 226] on ul "Ratios Streaks Activity Calls" at bounding box center [68, 193] width 136 height 132
click at [70, 213] on span "Activity" at bounding box center [87, 208] width 77 height 27
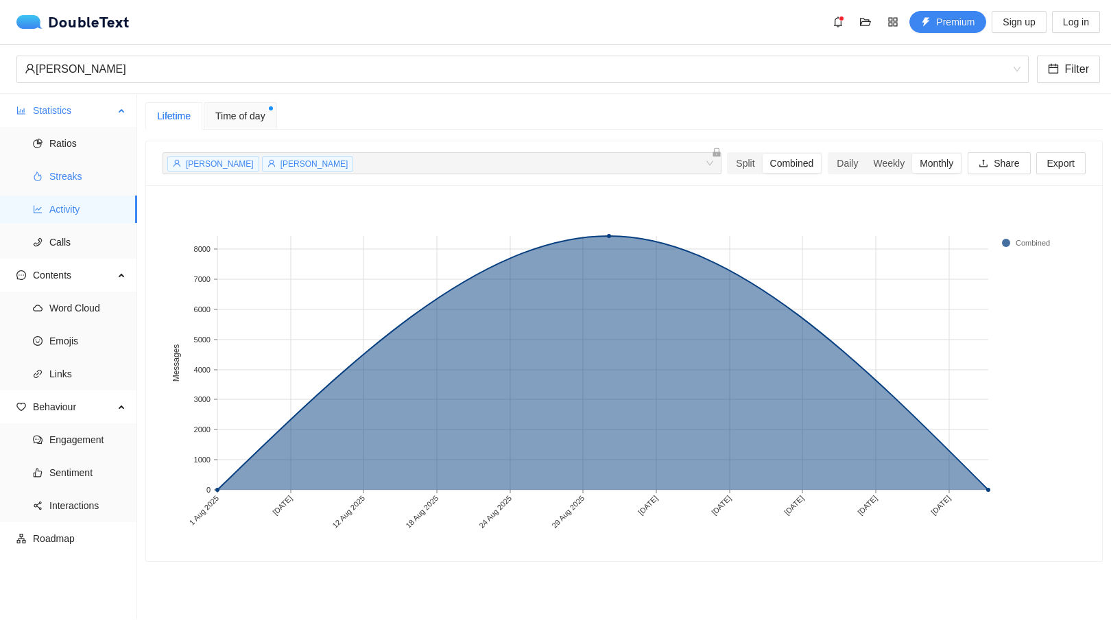
click at [83, 171] on span "Streaks" at bounding box center [87, 176] width 77 height 27
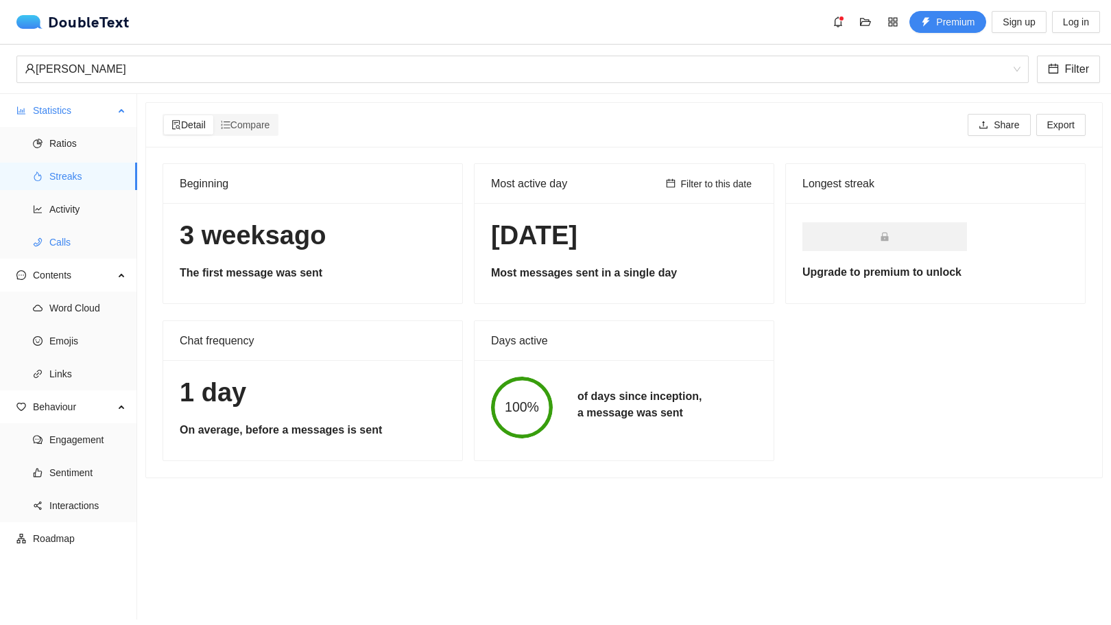
click at [81, 240] on span "Calls" at bounding box center [87, 241] width 77 height 27
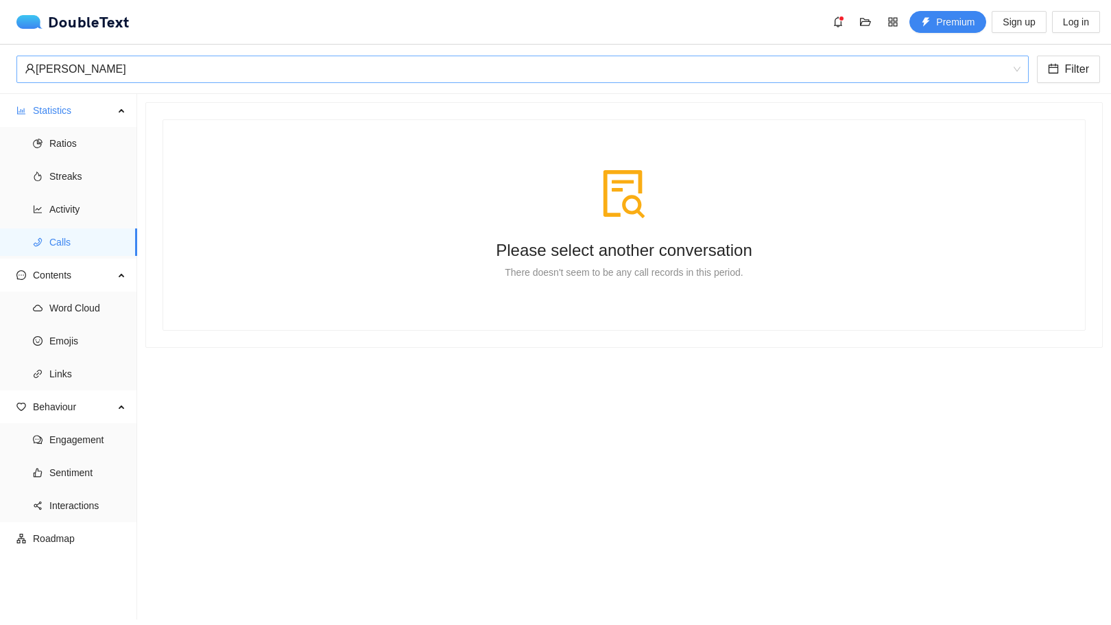
click at [984, 82] on div "[PERSON_NAME]" at bounding box center [522, 69] width 1012 height 27
